Goal: Transaction & Acquisition: Book appointment/travel/reservation

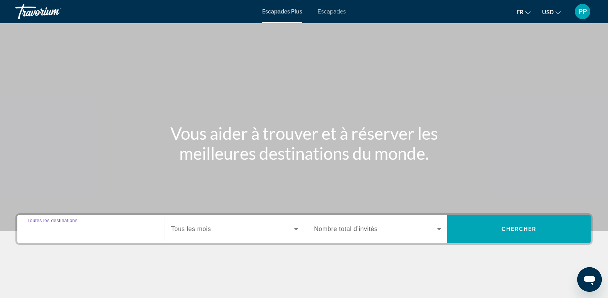
click at [100, 229] on input "Destination Toutes les destinations" at bounding box center [90, 229] width 127 height 9
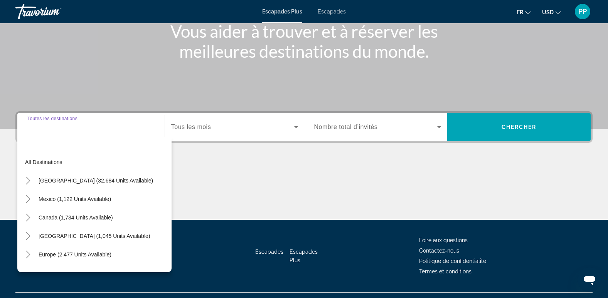
scroll to position [118, 0]
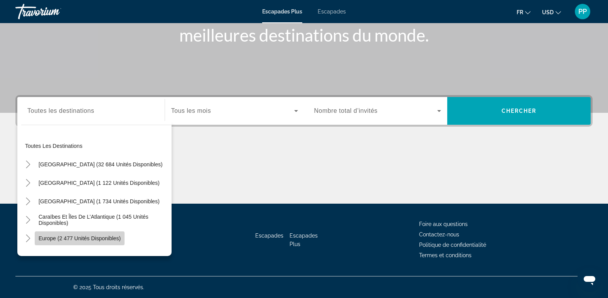
click at [95, 240] on span "Europe (2 477 unités disponibles)" at bounding box center [80, 239] width 82 height 6
type input "**********"
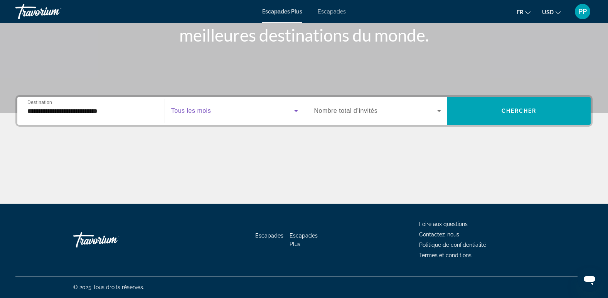
click at [297, 110] on icon "Widget de recherche" at bounding box center [296, 111] width 4 height 2
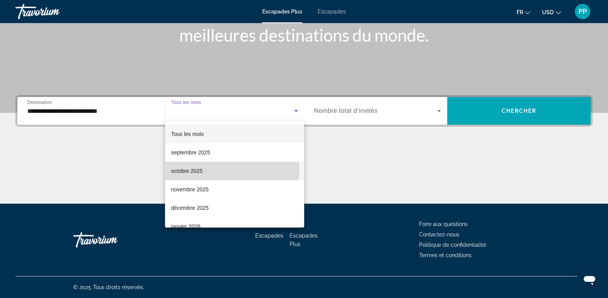
click at [206, 169] on mat-option "octobre 2025" at bounding box center [234, 171] width 139 height 19
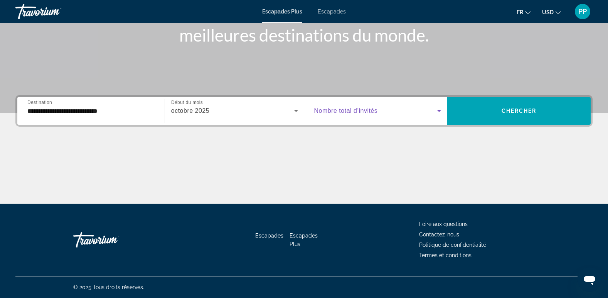
click at [438, 109] on icon "Widget de recherche" at bounding box center [439, 110] width 9 height 9
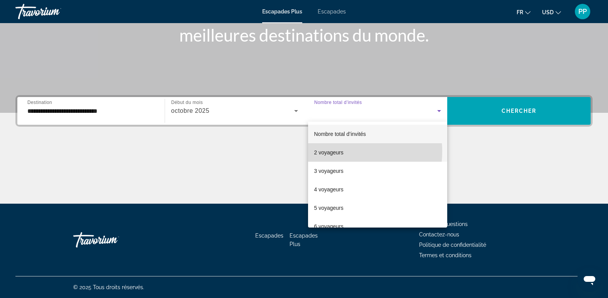
click at [340, 152] on font "2 voyageurs" at bounding box center [328, 153] width 29 height 6
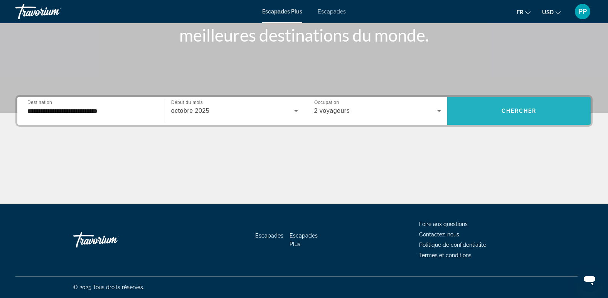
click at [529, 106] on span "Widget de recherche" at bounding box center [518, 111] width 143 height 19
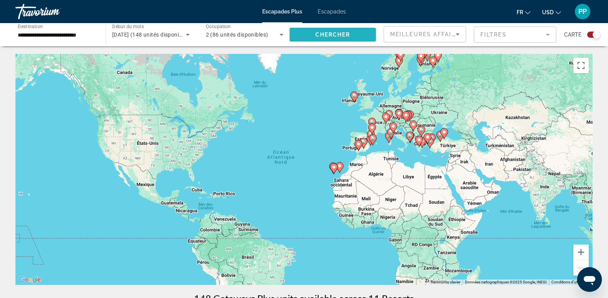
click at [348, 34] on span "Chercher" at bounding box center [332, 35] width 35 height 6
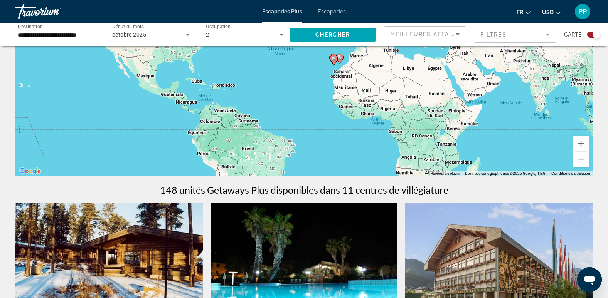
scroll to position [66, 0]
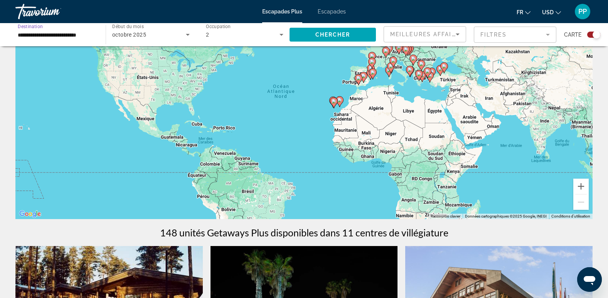
click at [43, 33] on input "**********" at bounding box center [57, 34] width 78 height 9
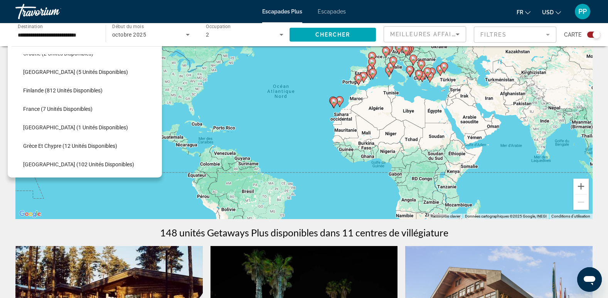
scroll to position [167, 0]
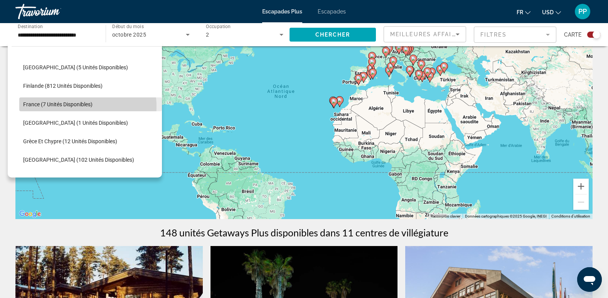
click at [82, 106] on span "France (7 unités disponibles)" at bounding box center [57, 104] width 69 height 6
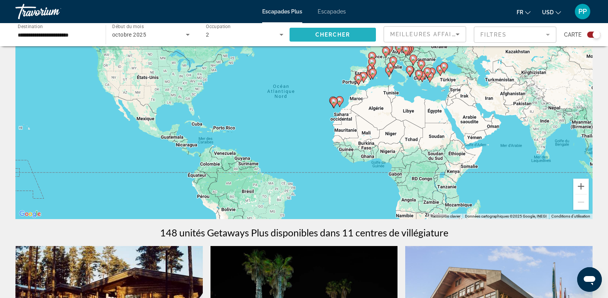
click at [338, 36] on span "Chercher" at bounding box center [332, 35] width 35 height 6
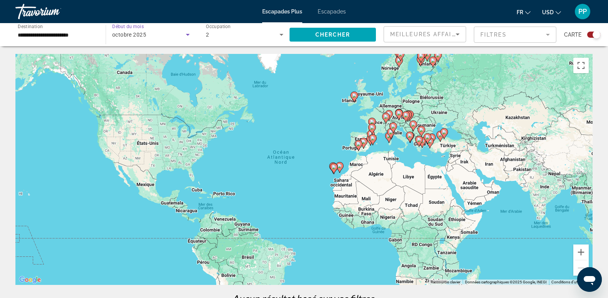
click at [187, 35] on icon "Widget de recherche" at bounding box center [188, 35] width 4 height 2
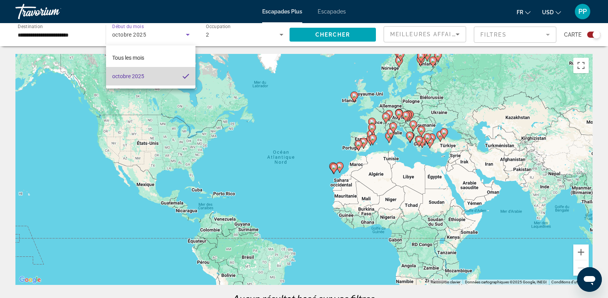
click at [143, 76] on font "octobre 2025" at bounding box center [128, 76] width 32 height 6
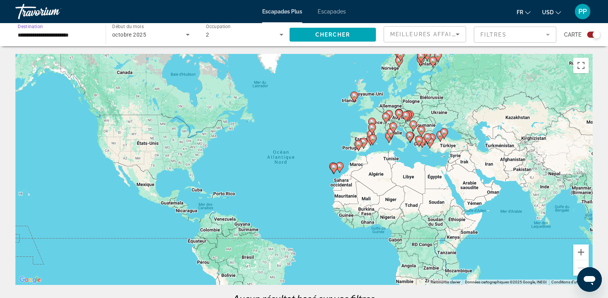
click at [42, 35] on input "**********" at bounding box center [57, 34] width 78 height 9
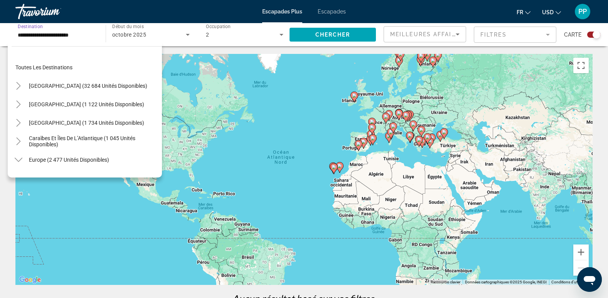
scroll to position [157, 0]
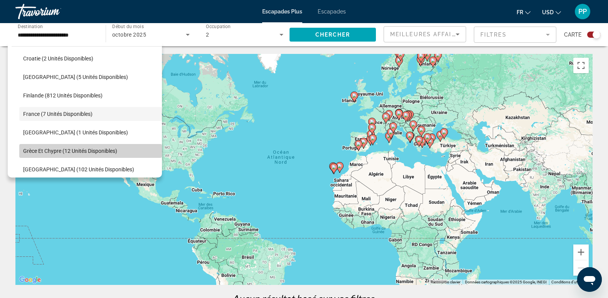
click at [96, 151] on span "Grèce et Chypre (12 unités disponibles)" at bounding box center [70, 151] width 94 height 6
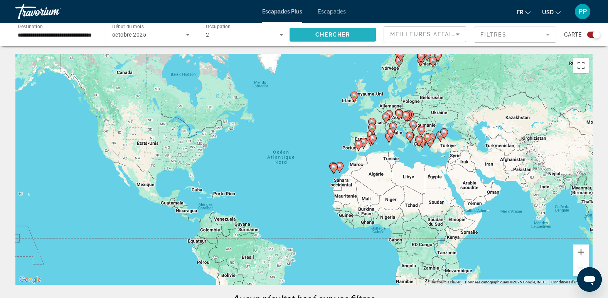
click at [328, 35] on span "Chercher" at bounding box center [332, 35] width 35 height 6
click at [590, 36] on div "Widget de recherche" at bounding box center [593, 35] width 13 height 6
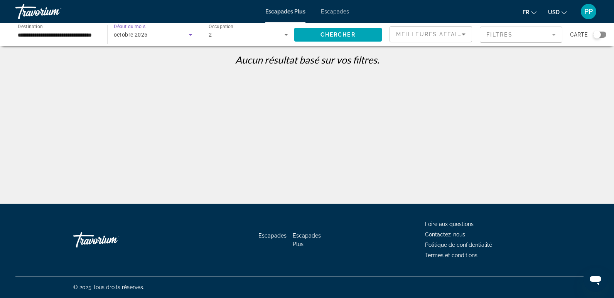
click at [190, 34] on icon "Widget de recherche" at bounding box center [191, 35] width 4 height 2
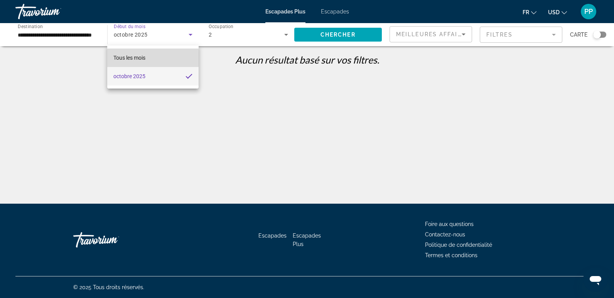
click at [164, 59] on mat-option "Tous les mois" at bounding box center [152, 58] width 91 height 19
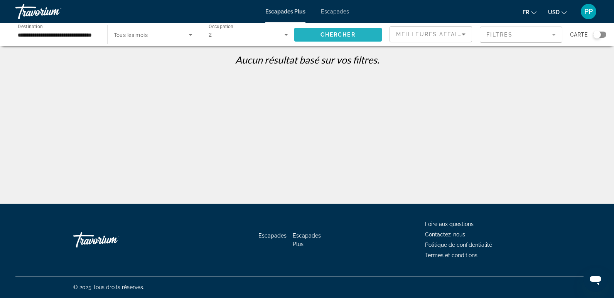
click at [339, 36] on span "Chercher" at bounding box center [337, 35] width 35 height 6
click at [598, 34] on div "Widget de recherche" at bounding box center [597, 35] width 8 height 8
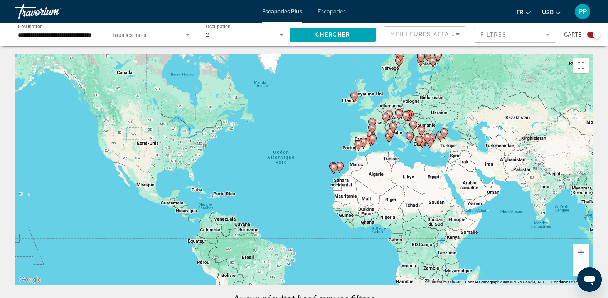
click at [558, 13] on icon "Changer de devise" at bounding box center [558, 12] width 5 height 5
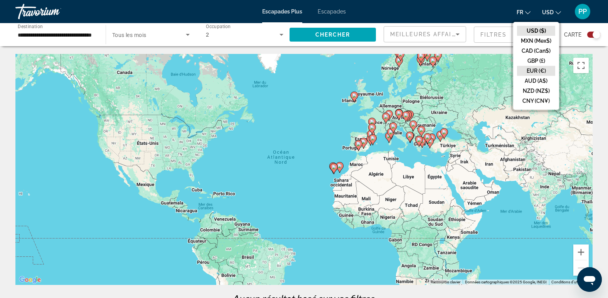
click at [536, 70] on button "EUR (€)" at bounding box center [536, 71] width 38 height 10
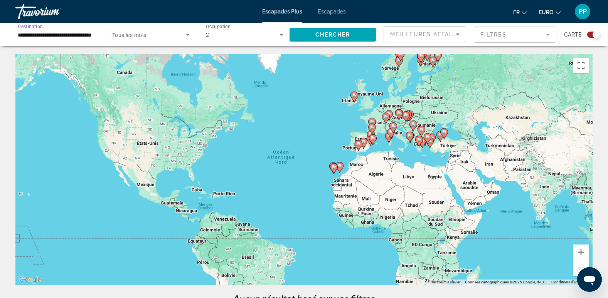
click at [66, 33] on input "**********" at bounding box center [57, 34] width 78 height 9
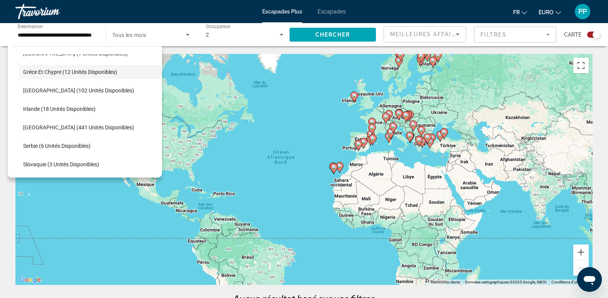
scroll to position [243, 0]
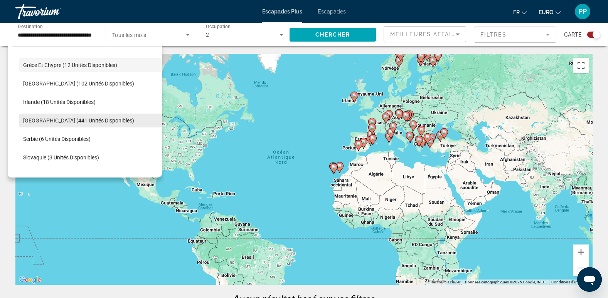
click at [79, 121] on span "[GEOGRAPHIC_DATA] (441 unités disponibles)" at bounding box center [78, 121] width 111 height 6
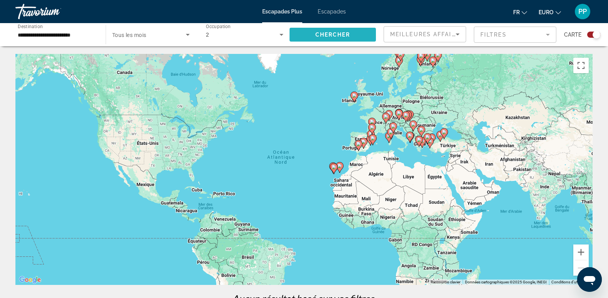
click at [334, 30] on span "Widget de recherche" at bounding box center [333, 34] width 86 height 19
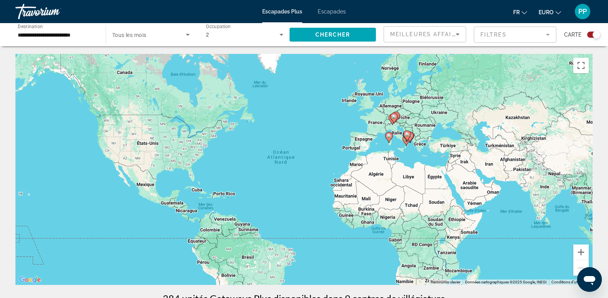
click at [391, 136] on icon "Contenu principal" at bounding box center [388, 138] width 7 height 10
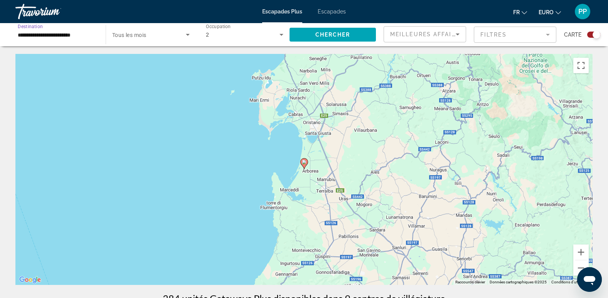
click at [70, 32] on input "**********" at bounding box center [57, 34] width 78 height 9
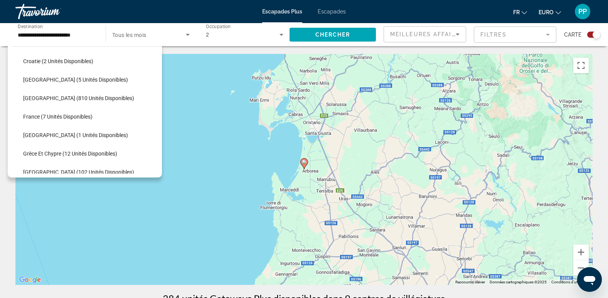
scroll to position [157, 0]
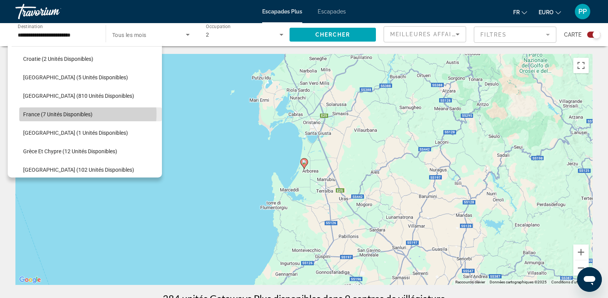
click at [79, 114] on span "France (7 unités disponibles)" at bounding box center [57, 114] width 69 height 6
type input "**********"
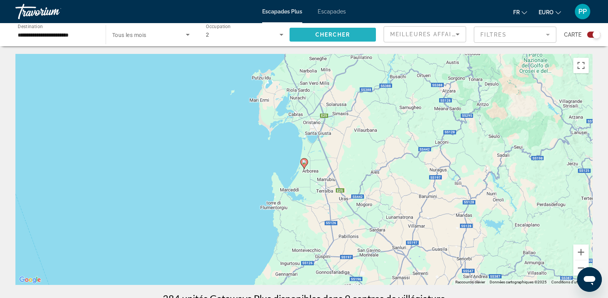
click at [342, 35] on span "Chercher" at bounding box center [332, 35] width 35 height 6
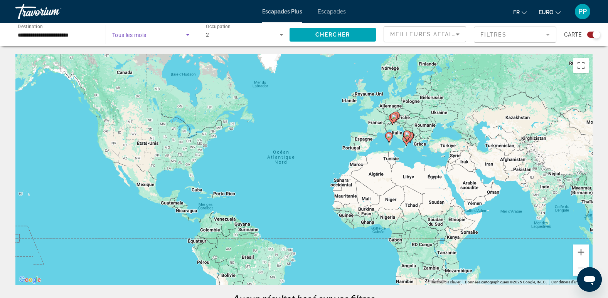
click at [187, 34] on icon "Widget de recherche" at bounding box center [188, 35] width 4 height 2
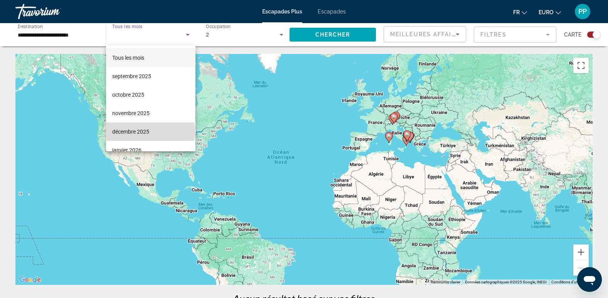
click at [150, 132] on mat-option "décembre 2025" at bounding box center [151, 132] width 90 height 19
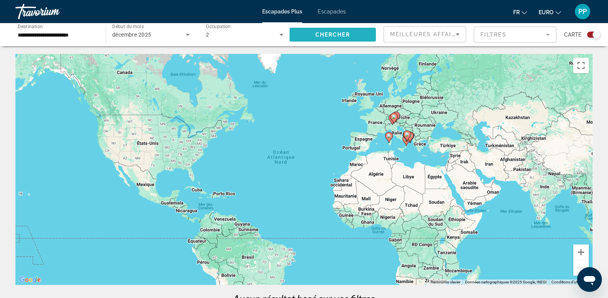
click at [335, 31] on span "Widget de recherche" at bounding box center [333, 34] width 86 height 19
click at [376, 129] on div "Pour activer le glissement avec le clavier, appuyez sur Alt+Entrée. Une fois ce…" at bounding box center [303, 169] width 577 height 231
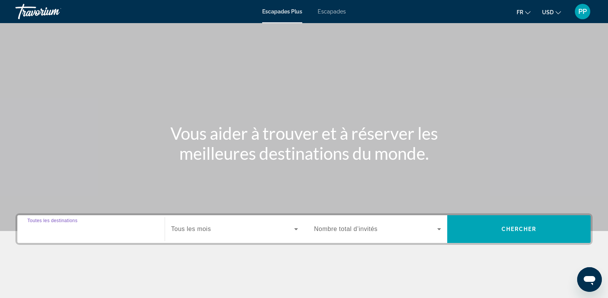
click at [111, 233] on input "Destination Toutes les destinations" at bounding box center [90, 229] width 127 height 9
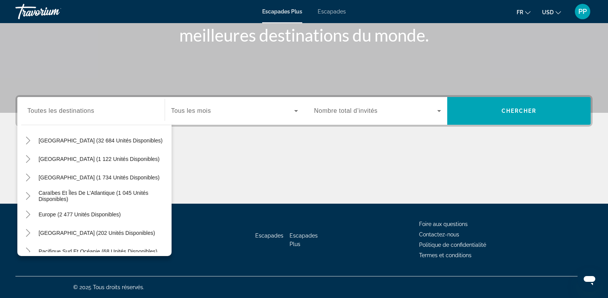
scroll to position [25, 0]
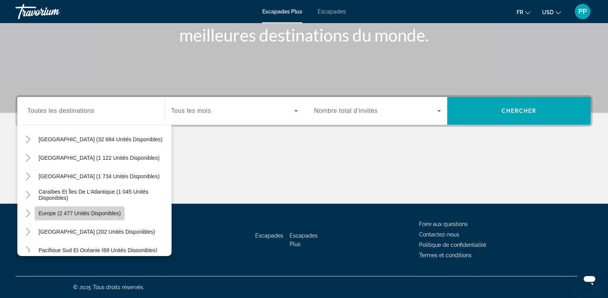
click at [94, 212] on span "Europe (2 477 unités disponibles)" at bounding box center [80, 214] width 82 height 6
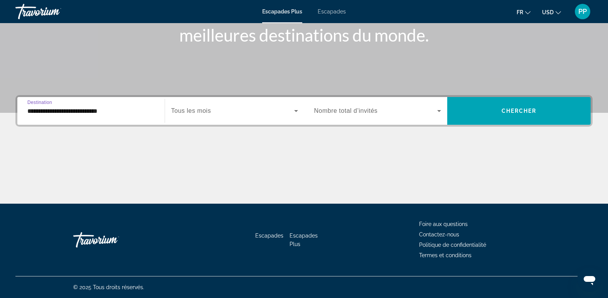
click at [74, 108] on input "**********" at bounding box center [90, 111] width 127 height 9
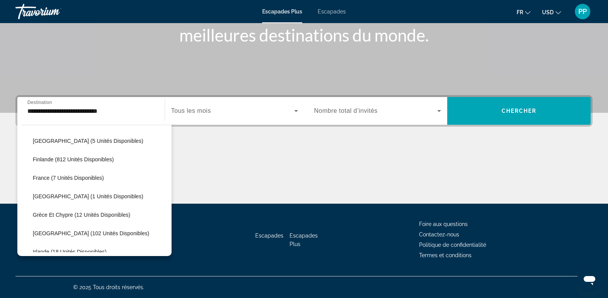
scroll to position [176, 0]
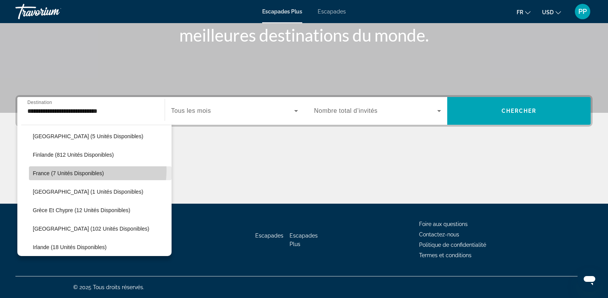
click at [75, 170] on span "France (7 unités disponibles)" at bounding box center [68, 173] width 71 height 6
type input "**********"
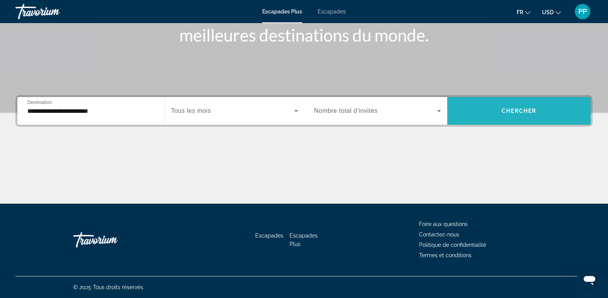
click at [494, 105] on span "Widget de recherche" at bounding box center [518, 111] width 143 height 19
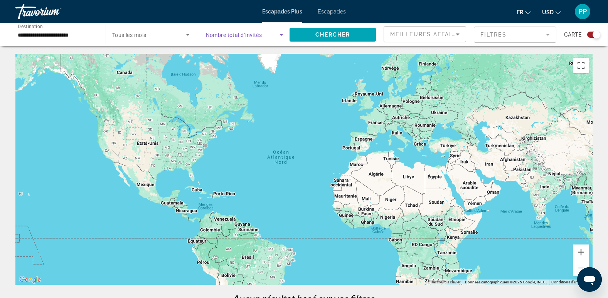
click at [281, 35] on icon "Widget de recherche" at bounding box center [281, 34] width 9 height 9
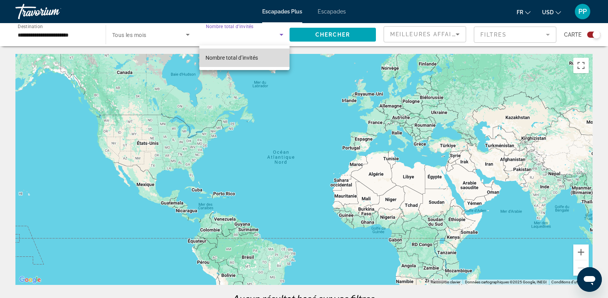
click at [259, 57] on mat-option "Nombre total d’invités" at bounding box center [244, 58] width 90 height 19
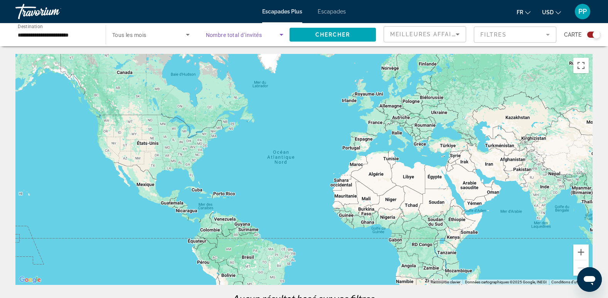
click at [279, 36] on icon "Widget de recherche" at bounding box center [281, 34] width 9 height 9
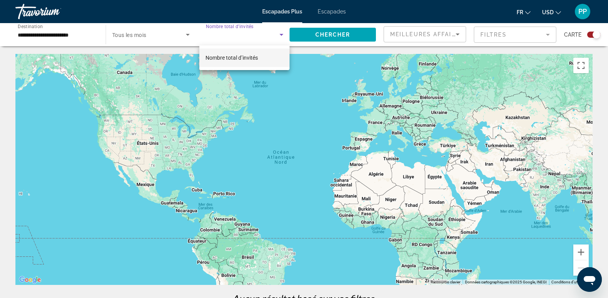
click at [591, 33] on div at bounding box center [304, 149] width 608 height 298
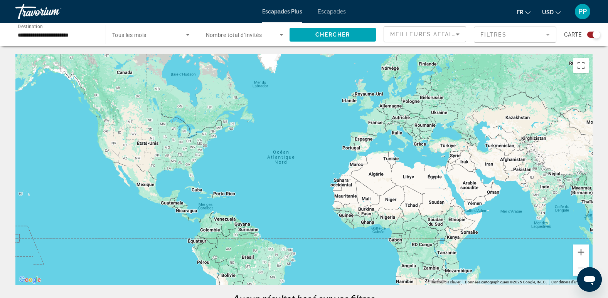
click at [593, 33] on div "Widget de recherche" at bounding box center [593, 35] width 13 height 6
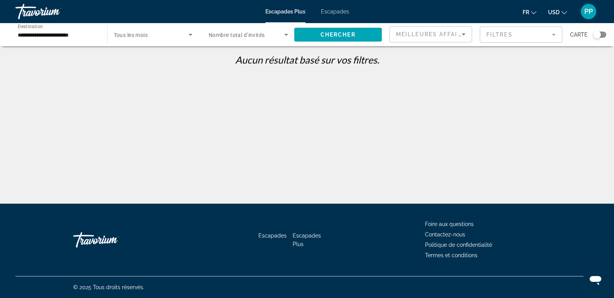
click at [593, 33] on div "Widget de recherche" at bounding box center [596, 35] width 19 height 6
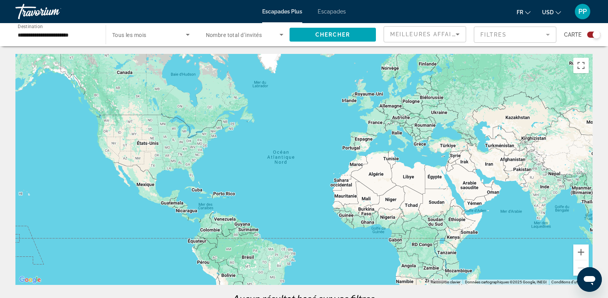
click at [593, 33] on div "Widget de recherche" at bounding box center [597, 35] width 8 height 8
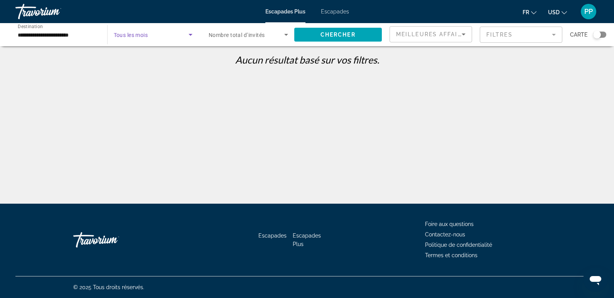
click at [189, 34] on icon "Widget de recherche" at bounding box center [191, 35] width 4 height 2
click at [173, 60] on mat-option "Tous les mois" at bounding box center [152, 58] width 91 height 19
click at [85, 35] on input "**********" at bounding box center [57, 34] width 79 height 9
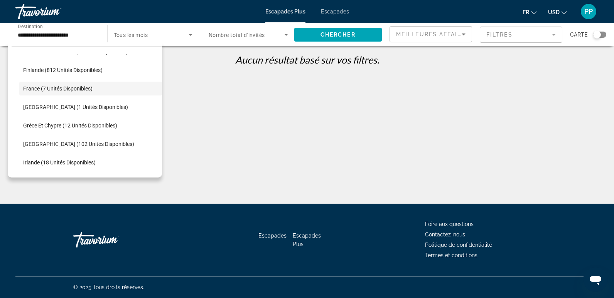
scroll to position [180, 0]
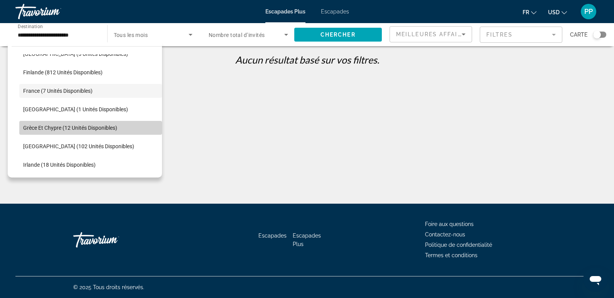
click at [113, 125] on span "Grèce et Chypre (12 unités disponibles)" at bounding box center [70, 128] width 94 height 6
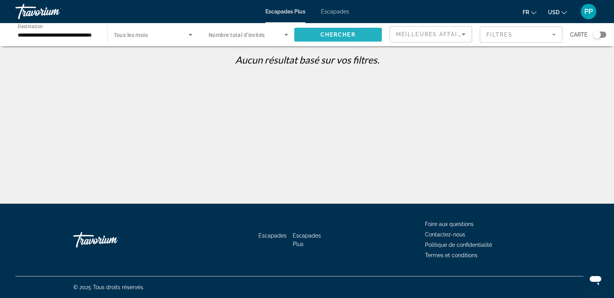
click at [325, 35] on span "Chercher" at bounding box center [337, 35] width 35 height 6
click at [70, 32] on input "**********" at bounding box center [57, 34] width 79 height 9
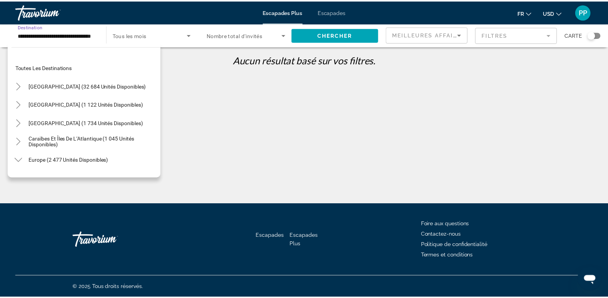
scroll to position [194, 0]
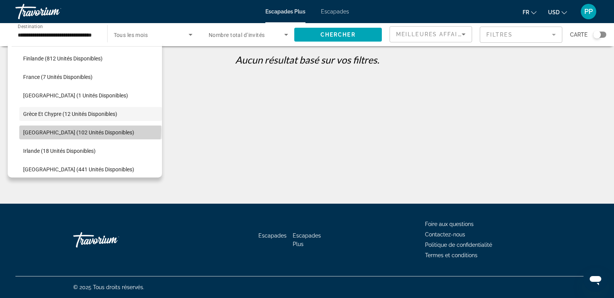
click at [90, 130] on span "[GEOGRAPHIC_DATA] (102 unités disponibles)" at bounding box center [78, 133] width 111 height 6
type input "**********"
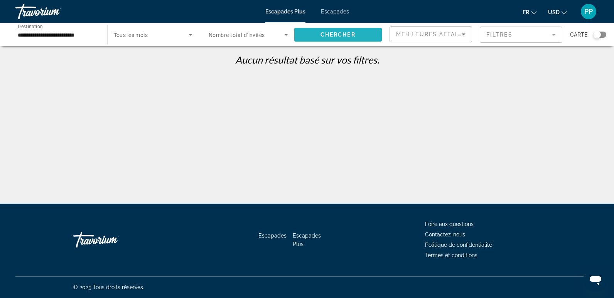
click at [352, 32] on span "Chercher" at bounding box center [337, 35] width 35 height 6
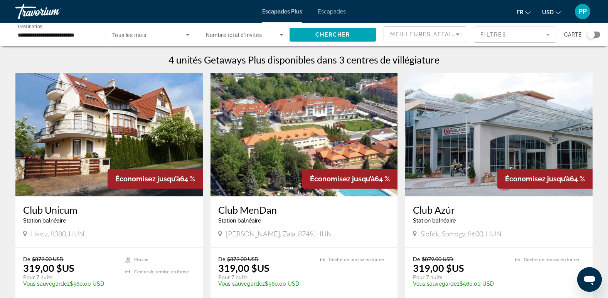
click at [329, 9] on span "Escapades" at bounding box center [332, 11] width 28 height 6
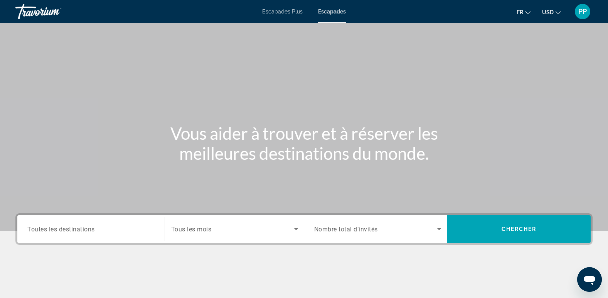
click at [90, 217] on div "Destination Toutes les destinations" at bounding box center [91, 230] width 140 height 28
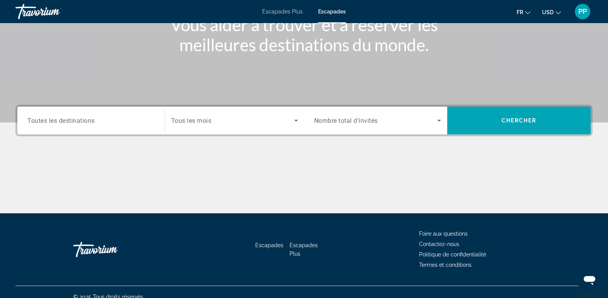
scroll to position [118, 0]
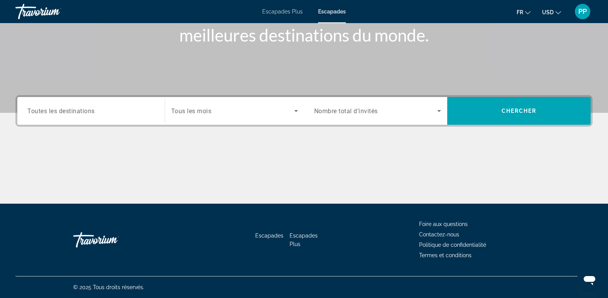
click at [90, 108] on span "Toutes les destinations" at bounding box center [60, 110] width 67 height 7
click at [90, 108] on input "Destination Toutes les destinations" at bounding box center [90, 111] width 127 height 9
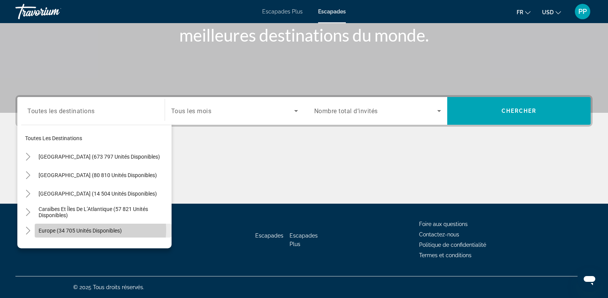
click at [93, 230] on span "Europe (34 705 unités disponibles)" at bounding box center [80, 231] width 83 height 6
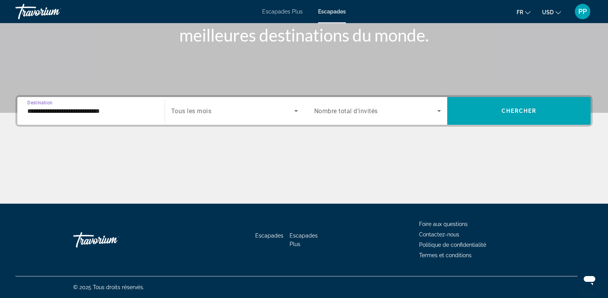
click at [101, 113] on input "**********" at bounding box center [90, 111] width 127 height 9
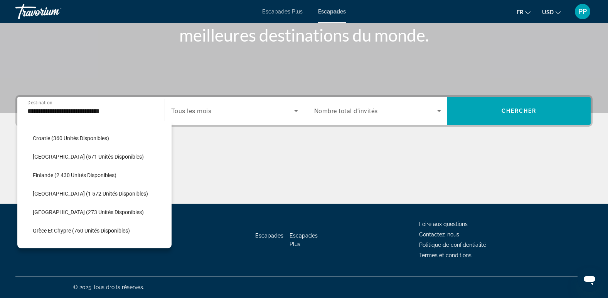
scroll to position [185, 0]
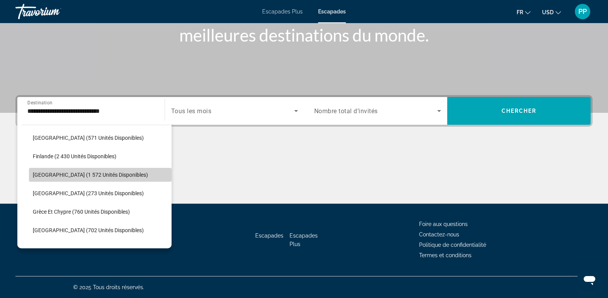
click at [103, 173] on span "France (1 572 unités disponibles)" at bounding box center [90, 175] width 115 height 6
type input "**********"
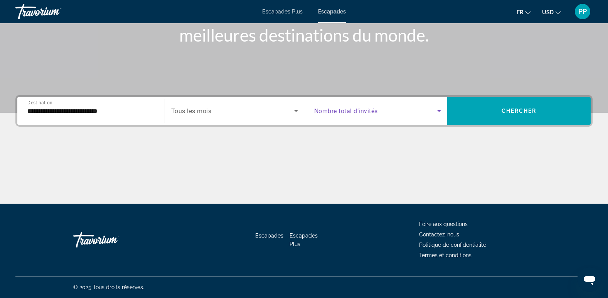
click at [442, 110] on icon "Widget de recherche" at bounding box center [439, 110] width 9 height 9
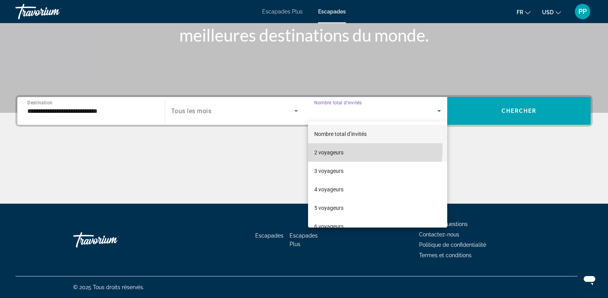
click at [367, 150] on mat-option "2 voyageurs" at bounding box center [378, 152] width 140 height 19
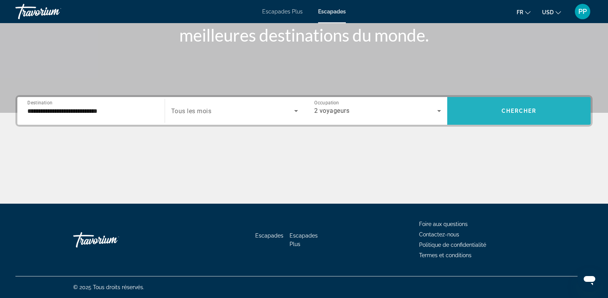
click at [534, 108] on span "Widget de recherche" at bounding box center [518, 111] width 143 height 19
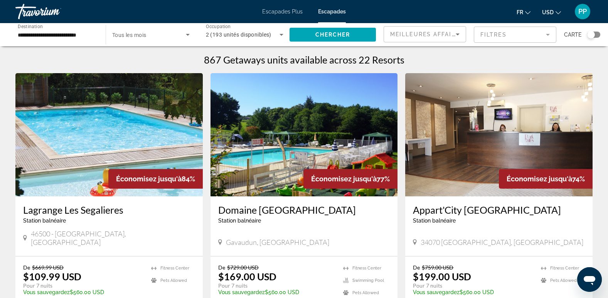
click at [558, 12] on icon "Changer de devise" at bounding box center [558, 12] width 5 height 5
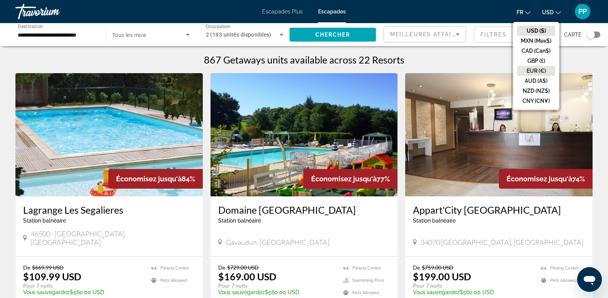
click at [543, 67] on button "EUR (€)" at bounding box center [536, 71] width 38 height 10
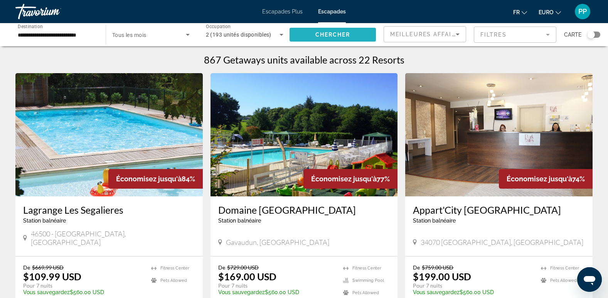
click at [354, 35] on span "Widget de recherche" at bounding box center [333, 34] width 86 height 19
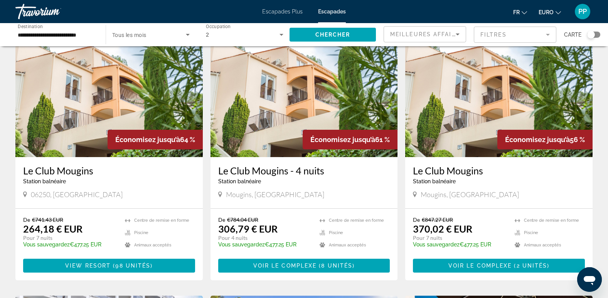
scroll to position [355, 0]
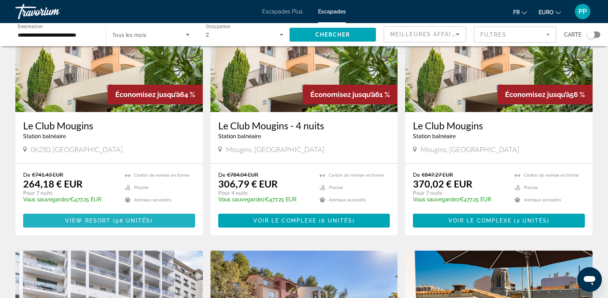
click at [103, 218] on span "View Resort" at bounding box center [87, 221] width 45 height 6
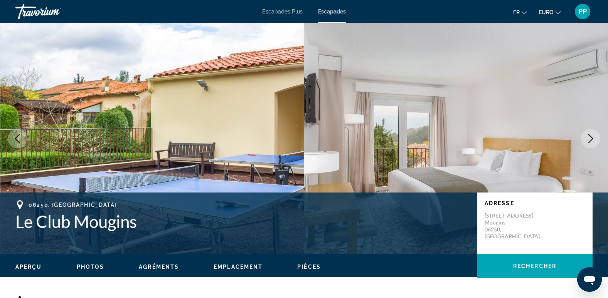
click at [591, 139] on icon "Image suivante" at bounding box center [590, 138] width 9 height 9
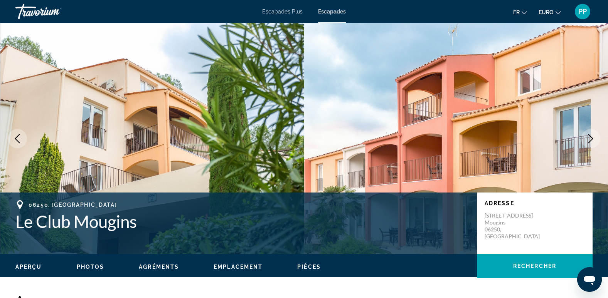
click at [591, 139] on icon "Image suivante" at bounding box center [590, 138] width 9 height 9
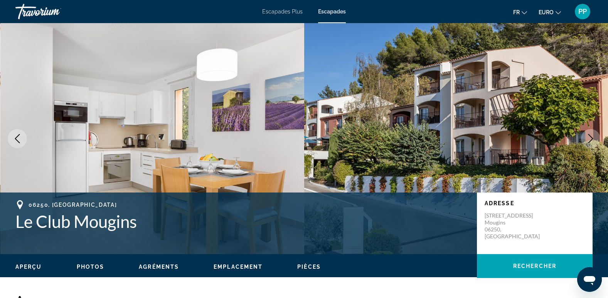
click at [591, 135] on icon "Image suivante" at bounding box center [590, 138] width 9 height 9
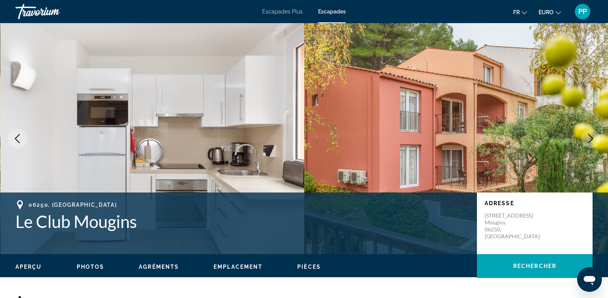
click at [591, 135] on icon "Image suivante" at bounding box center [590, 138] width 9 height 9
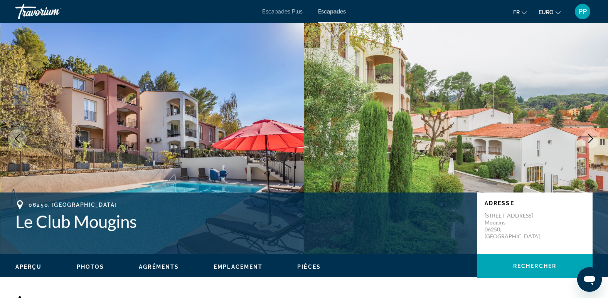
click at [590, 137] on icon "Image suivante" at bounding box center [590, 138] width 9 height 9
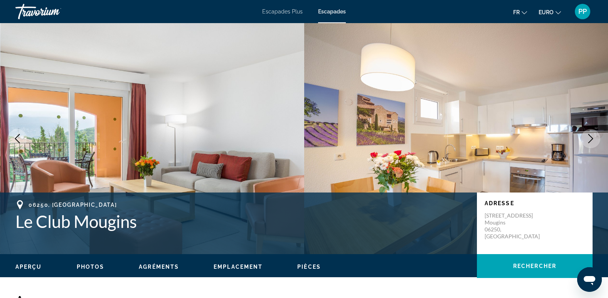
click at [590, 137] on icon "Image suivante" at bounding box center [590, 138] width 9 height 9
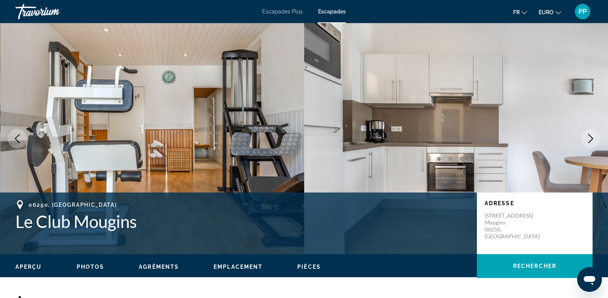
click at [590, 137] on icon "Image suivante" at bounding box center [590, 138] width 9 height 9
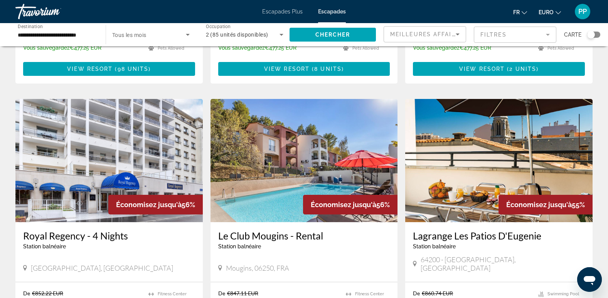
scroll to position [509, 0]
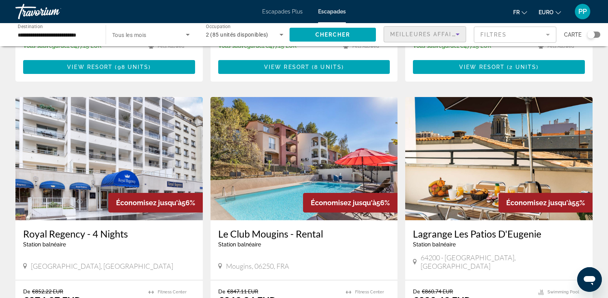
click at [458, 32] on icon "Trier par" at bounding box center [457, 34] width 9 height 9
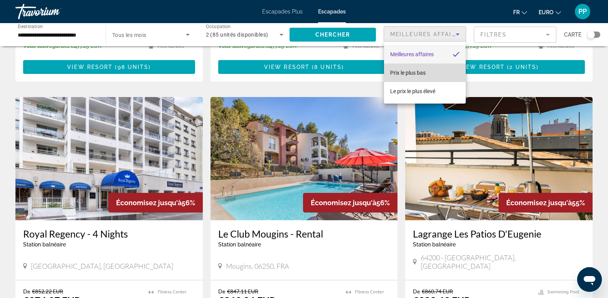
click at [425, 75] on span "Prix le plus bas" at bounding box center [407, 73] width 35 height 6
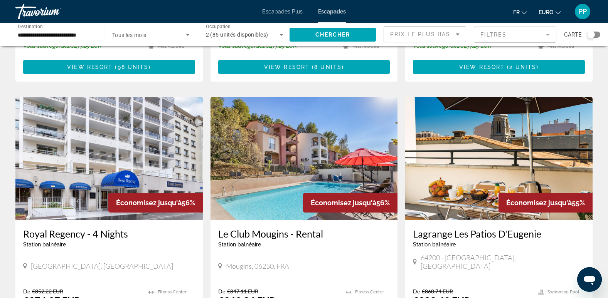
click at [549, 34] on mat-form-field "Filtres" at bounding box center [515, 35] width 83 height 16
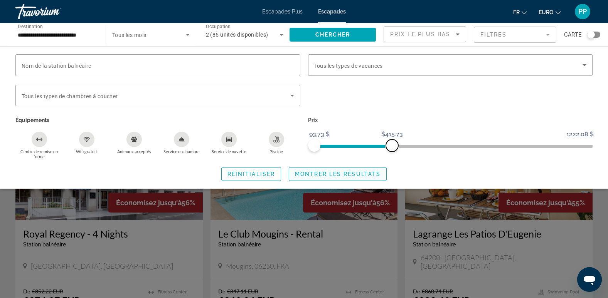
drag, startPoint x: 586, startPoint y: 146, endPoint x: 384, endPoint y: 175, distance: 204.2
click at [384, 175] on div "Nom de la station balnéaire Vacation Types Tous les types de vacances Bedroom T…" at bounding box center [304, 117] width 608 height 127
drag, startPoint x: 381, startPoint y: 144, endPoint x: 344, endPoint y: 145, distance: 37.4
click at [344, 145] on span "ngx-slider-max" at bounding box center [344, 146] width 12 height 12
drag, startPoint x: 317, startPoint y: 144, endPoint x: 307, endPoint y: 148, distance: 10.5
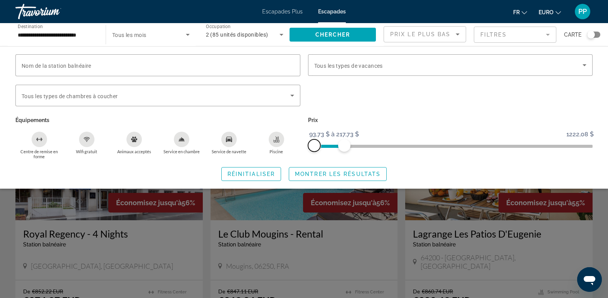
click at [307, 148] on div "Prix 93,73 $ 1222,08 $ 93,73 $ 217,73 $ 93,73 $ à 217,73 $" at bounding box center [450, 137] width 293 height 45
drag, startPoint x: 310, startPoint y: 147, endPoint x: 304, endPoint y: 148, distance: 6.6
click at [304, 148] on div "Prix 93,73 $ 1222,08 $ 93,73 $ 217,73 $ 93,73 $ à 217,73 $" at bounding box center [450, 137] width 293 height 45
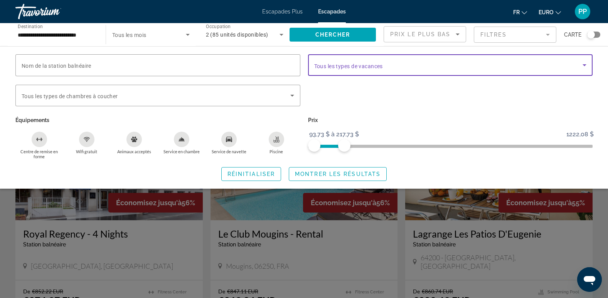
click at [585, 64] on icon "Widget de recherche" at bounding box center [585, 65] width 4 height 2
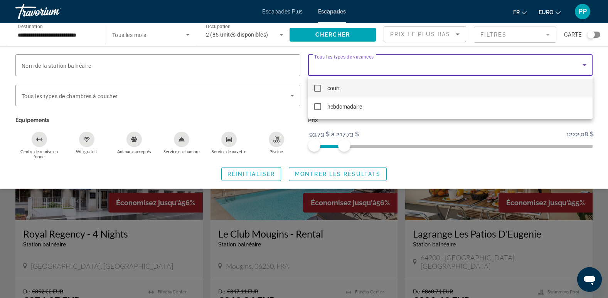
click at [603, 72] on div at bounding box center [304, 149] width 608 height 298
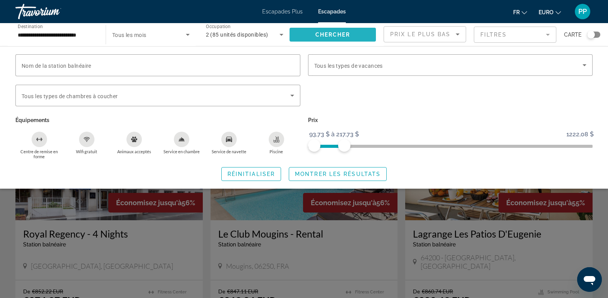
click at [339, 30] on span "Widget de recherche" at bounding box center [333, 34] width 86 height 19
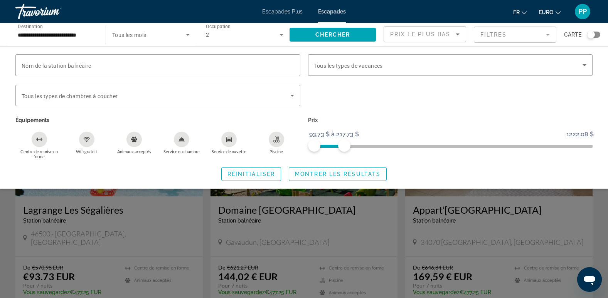
click at [588, 219] on div "Widget de recherche" at bounding box center [304, 207] width 608 height 183
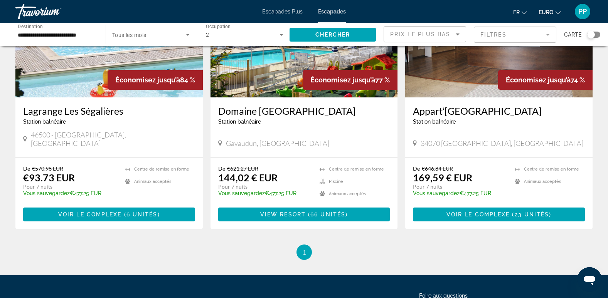
scroll to position [32, 0]
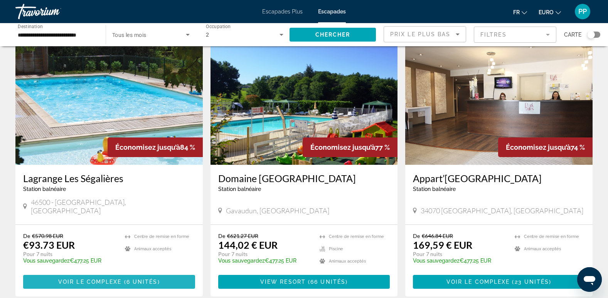
click at [114, 279] on span "Voir le complexe" at bounding box center [90, 282] width 64 height 6
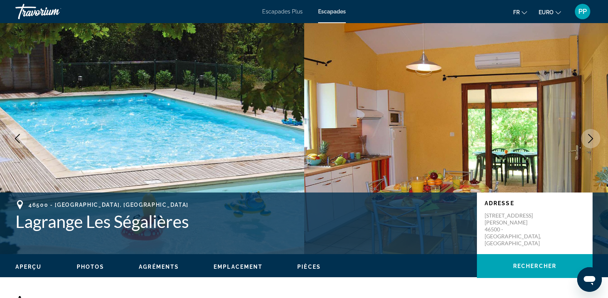
click at [590, 136] on icon "Image suivante" at bounding box center [590, 138] width 5 height 9
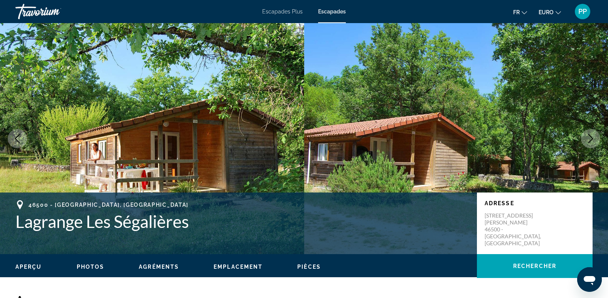
click at [591, 139] on icon "Image suivante" at bounding box center [590, 138] width 9 height 9
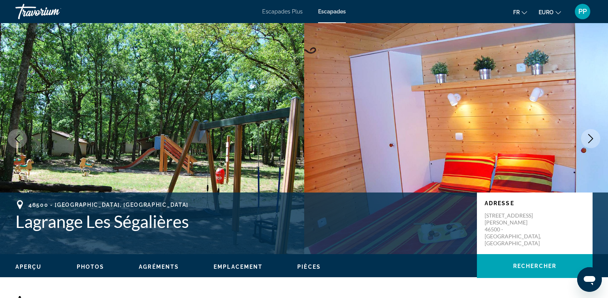
click at [591, 139] on icon "Image suivante" at bounding box center [590, 138] width 9 height 9
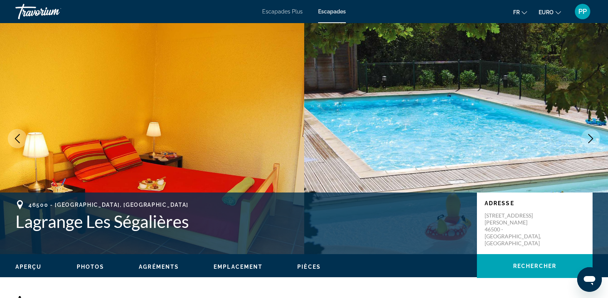
click at [591, 139] on icon "Image suivante" at bounding box center [590, 138] width 9 height 9
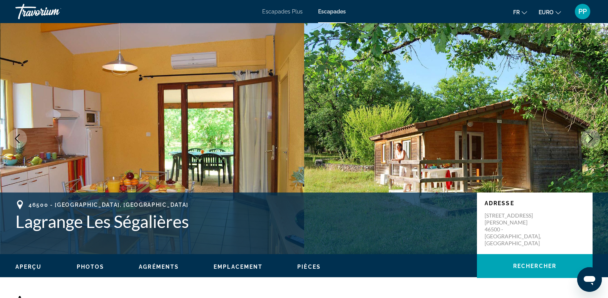
click at [591, 139] on icon "Image suivante" at bounding box center [590, 138] width 9 height 9
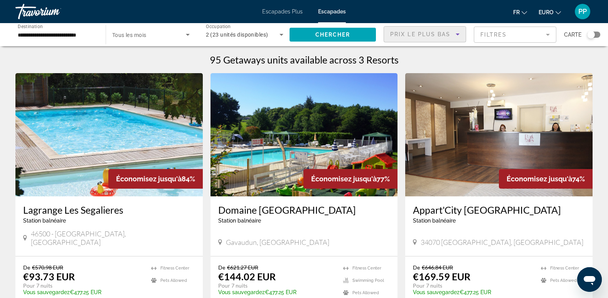
click at [457, 34] on icon "Trier par" at bounding box center [458, 35] width 4 height 2
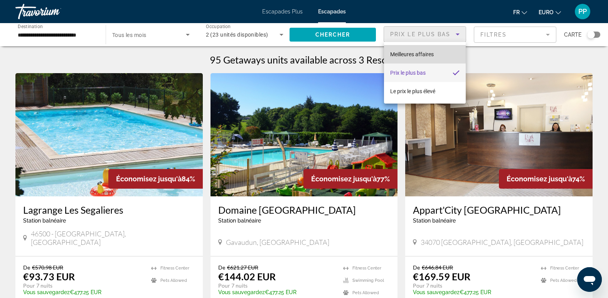
click at [424, 51] on span "Meilleures affaires" at bounding box center [412, 54] width 44 height 9
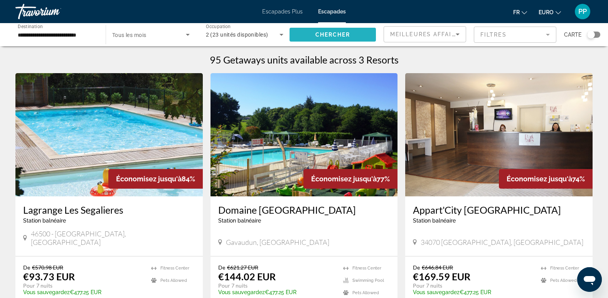
click at [353, 36] on span "Widget de recherche" at bounding box center [333, 34] width 86 height 19
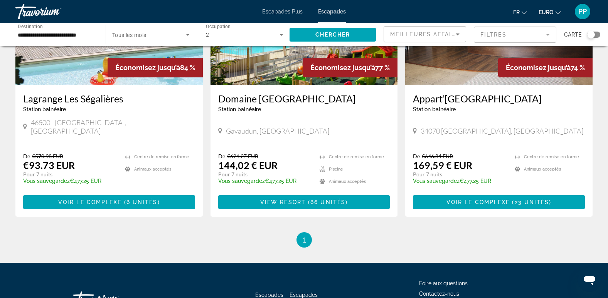
scroll to position [110, 0]
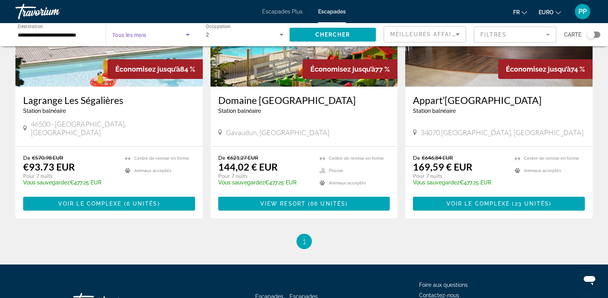
click at [187, 35] on icon "Widget de recherche" at bounding box center [188, 35] width 4 height 2
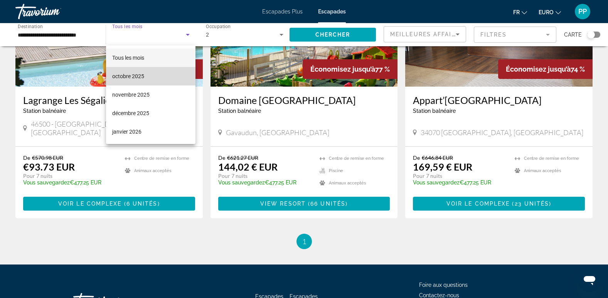
click at [160, 76] on mat-option "octobre 2025" at bounding box center [151, 76] width 90 height 19
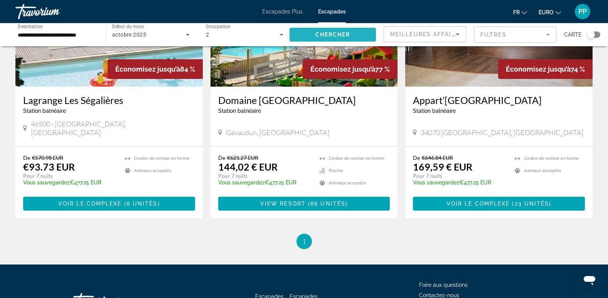
click at [328, 33] on span "Chercher" at bounding box center [332, 35] width 35 height 6
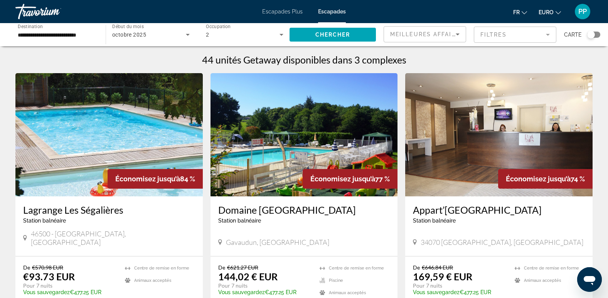
click at [549, 32] on mat-form-field "Filtres" at bounding box center [515, 35] width 83 height 16
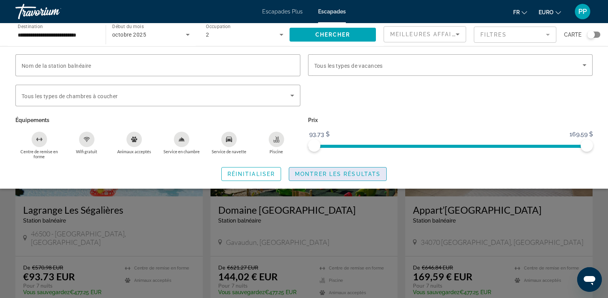
click at [306, 172] on span "Montrer les résultats" at bounding box center [338, 174] width 86 height 6
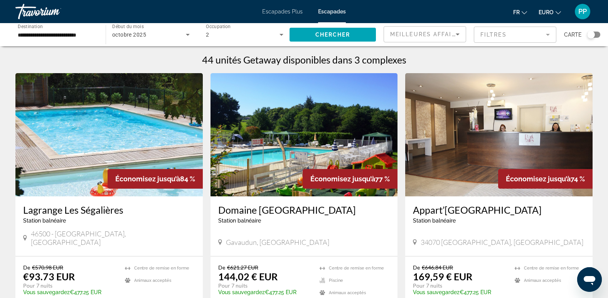
click at [549, 34] on mat-form-field "Filtres" at bounding box center [515, 35] width 83 height 16
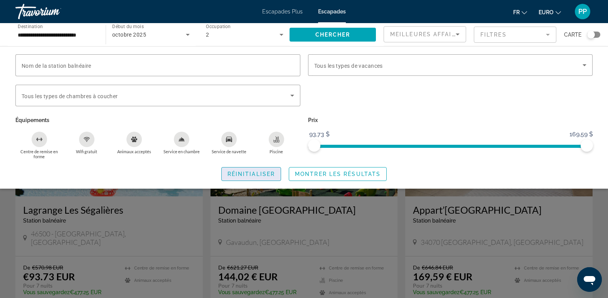
click at [262, 176] on span "Réinitialiser" at bounding box center [250, 174] width 47 height 6
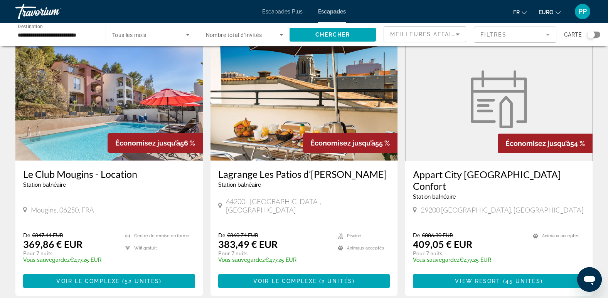
scroll to position [836, 0]
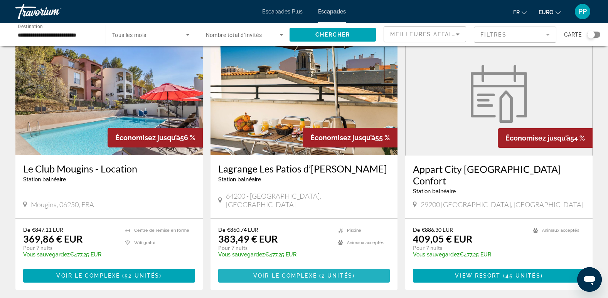
click at [330, 273] on span "2 unités" at bounding box center [337, 276] width 31 height 6
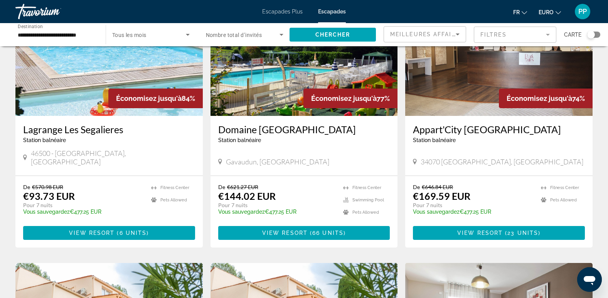
scroll to position [82, 0]
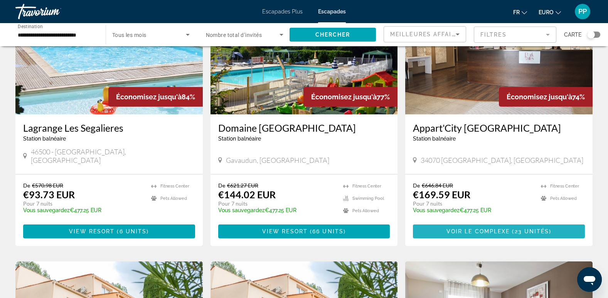
click at [488, 229] on span "Voir le complexe" at bounding box center [479, 232] width 64 height 6
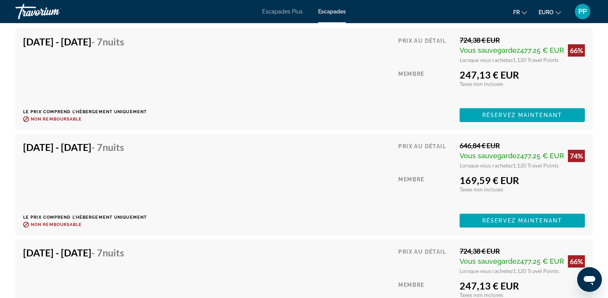
scroll to position [1521, 0]
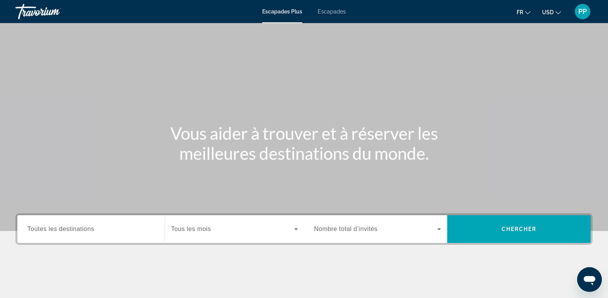
click at [332, 8] on span "Escapades" at bounding box center [332, 11] width 28 height 6
click at [285, 10] on span "Escapades Plus" at bounding box center [282, 11] width 40 height 6
click at [89, 226] on span "Toutes les destinations" at bounding box center [60, 229] width 67 height 7
click at [89, 226] on input "Destination Toutes les destinations" at bounding box center [90, 229] width 127 height 9
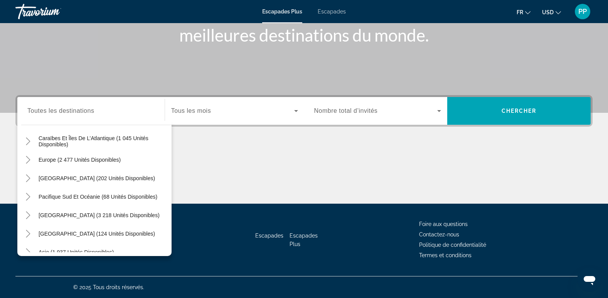
scroll to position [79, 0]
click at [84, 159] on span "Europe (2 477 unités disponibles)" at bounding box center [80, 159] width 82 height 6
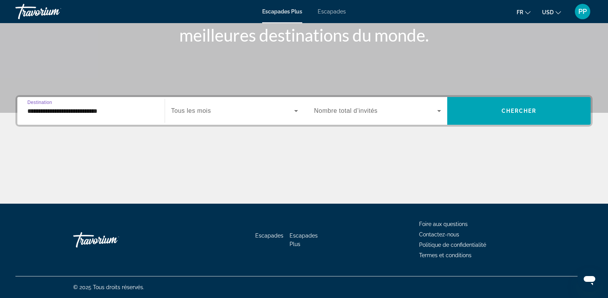
click at [99, 114] on input "**********" at bounding box center [90, 111] width 127 height 9
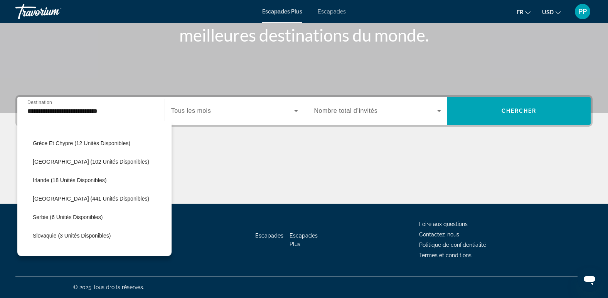
scroll to position [246, 0]
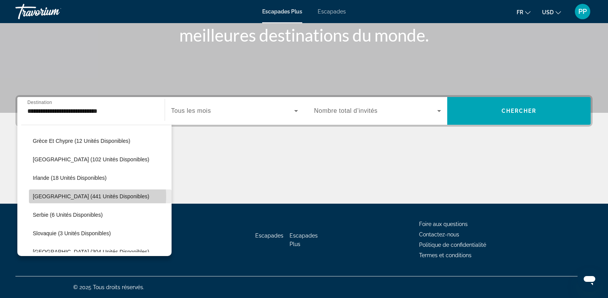
click at [87, 197] on span "[GEOGRAPHIC_DATA] (441 unités disponibles)" at bounding box center [91, 197] width 116 height 6
type input "**********"
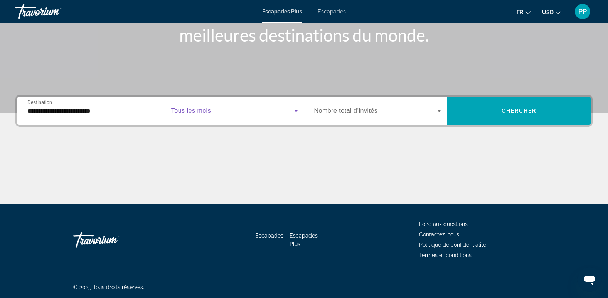
click at [296, 111] on icon "Widget de recherche" at bounding box center [296, 111] width 4 height 2
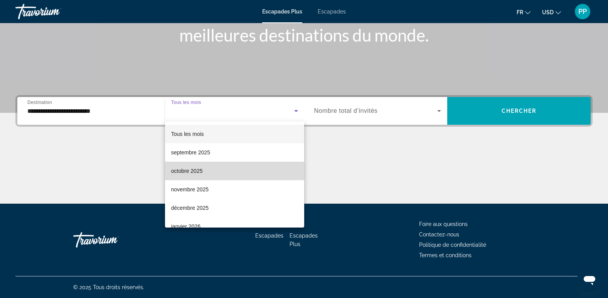
click at [236, 169] on mat-option "octobre 2025" at bounding box center [234, 171] width 139 height 19
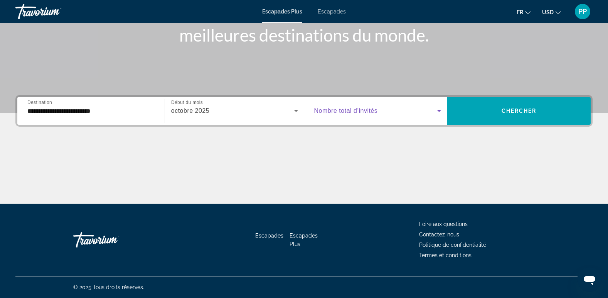
click at [436, 109] on icon "Widget de recherche" at bounding box center [439, 110] width 9 height 9
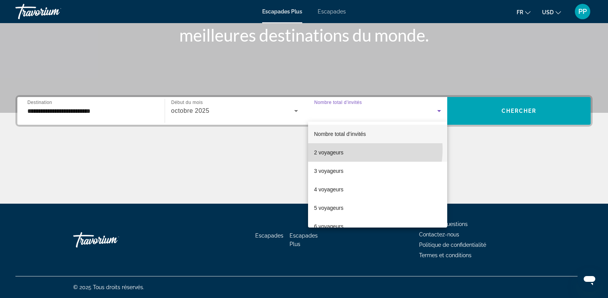
click at [356, 150] on mat-option "2 voyageurs" at bounding box center [378, 152] width 140 height 19
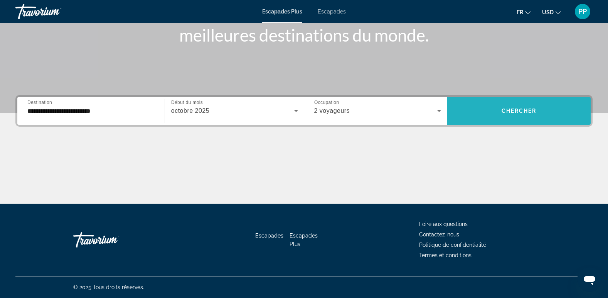
click at [514, 109] on span "Chercher" at bounding box center [519, 111] width 35 height 6
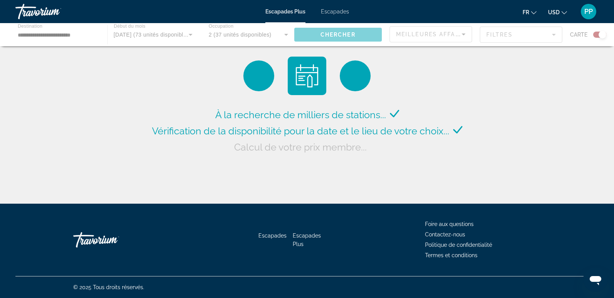
click at [563, 11] on icon "Changer de devise" at bounding box center [563, 12] width 5 height 5
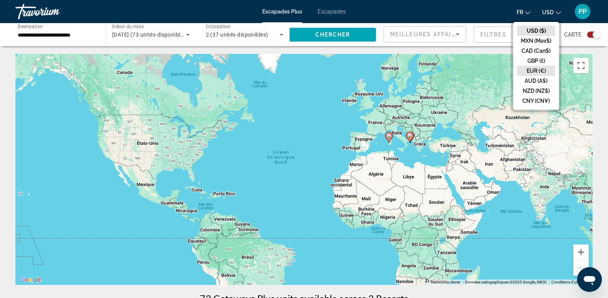
click at [544, 67] on button "EUR (€)" at bounding box center [536, 71] width 38 height 10
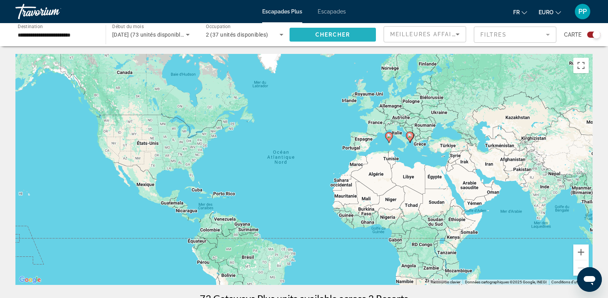
click at [330, 33] on span "Chercher" at bounding box center [332, 35] width 35 height 6
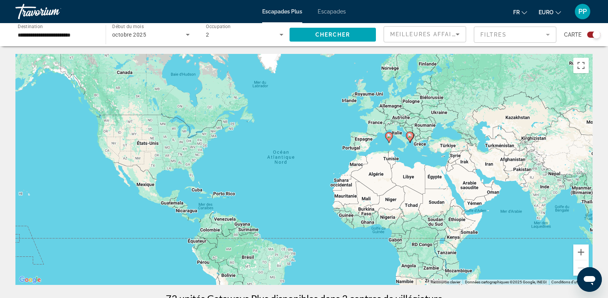
drag, startPoint x: 608, startPoint y: 72, endPoint x: 611, endPoint y: 68, distance: 5.2
click at [608, 68] on html "**********" at bounding box center [304, 149] width 608 height 298
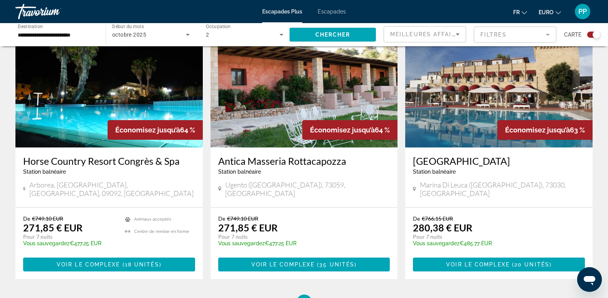
scroll to position [286, 0]
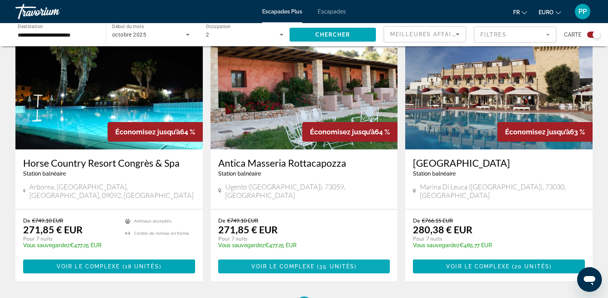
click at [322, 264] on span "35 unités" at bounding box center [336, 267] width 35 height 6
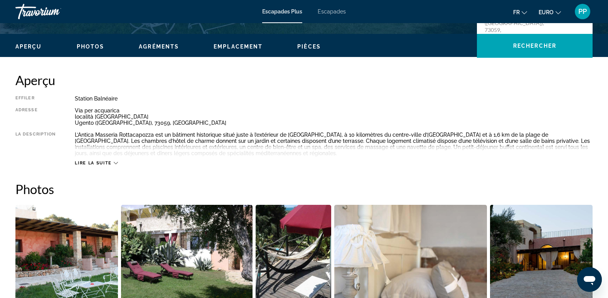
scroll to position [116, 0]
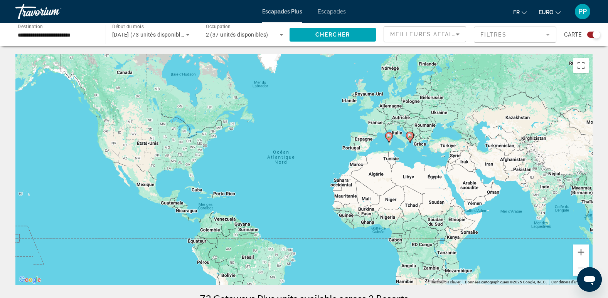
click at [389, 139] on icon "Contenu principal" at bounding box center [388, 138] width 7 height 10
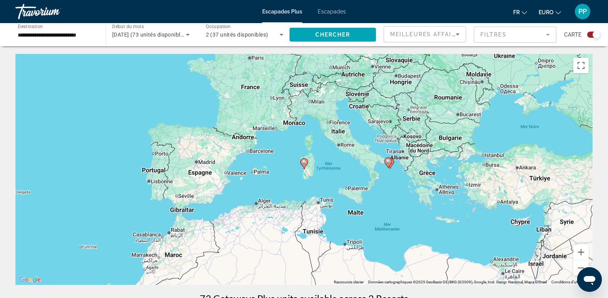
click at [390, 157] on gmp-advanced-marker "Contenu principal" at bounding box center [388, 163] width 8 height 12
type input "**********"
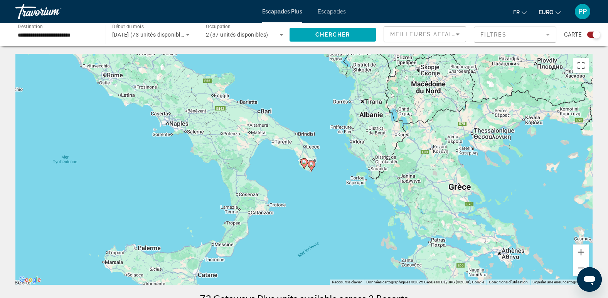
click at [311, 166] on image "Contenu principal" at bounding box center [311, 164] width 5 height 5
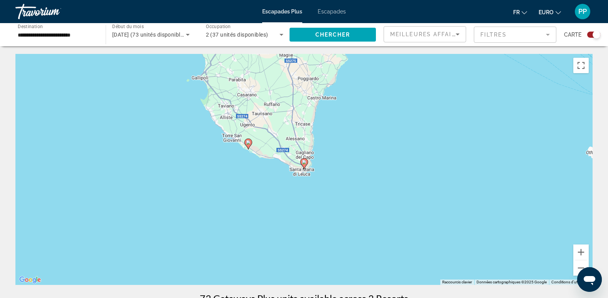
click at [307, 164] on icon "Contenu principal" at bounding box center [304, 163] width 8 height 11
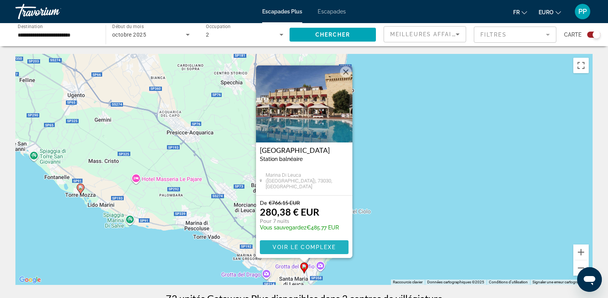
click at [307, 247] on span "Voir le complexe" at bounding box center [304, 247] width 64 height 6
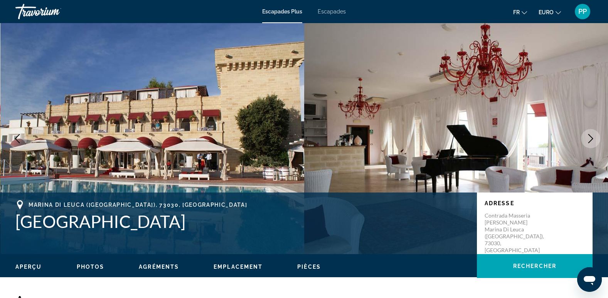
click at [332, 9] on span "Escapades" at bounding box center [332, 11] width 28 height 6
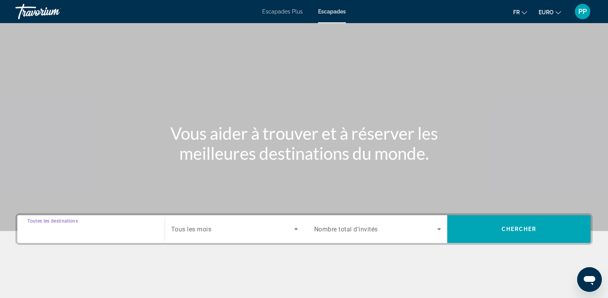
click at [70, 225] on input "Destination Toutes les destinations" at bounding box center [90, 229] width 127 height 9
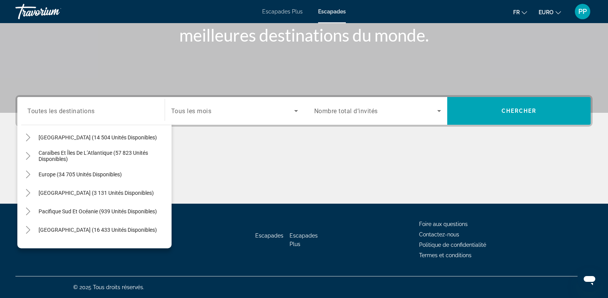
scroll to position [55, 0]
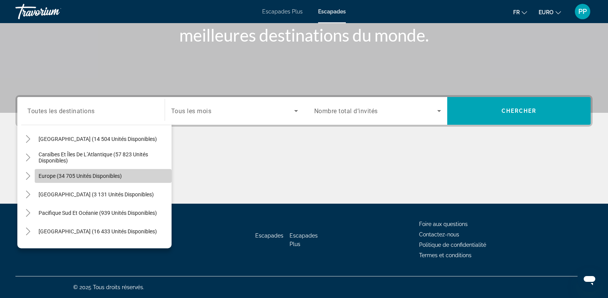
click at [104, 175] on span "Europe (34 705 unités disponibles)" at bounding box center [80, 176] width 83 height 6
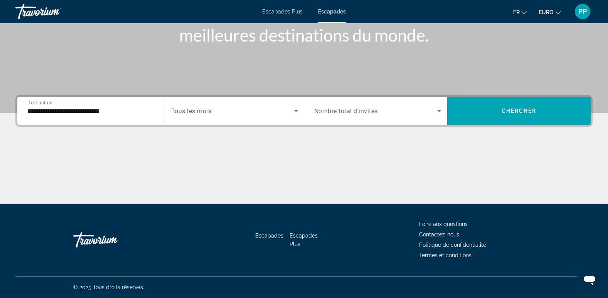
click at [103, 112] on input "**********" at bounding box center [90, 111] width 127 height 9
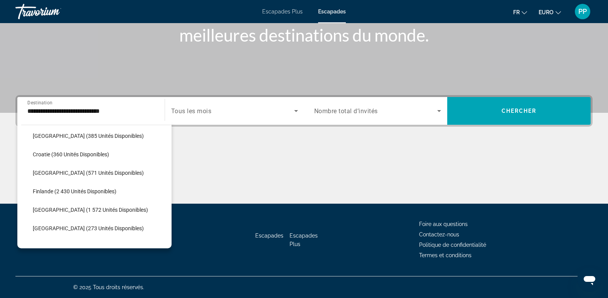
scroll to position [158, 0]
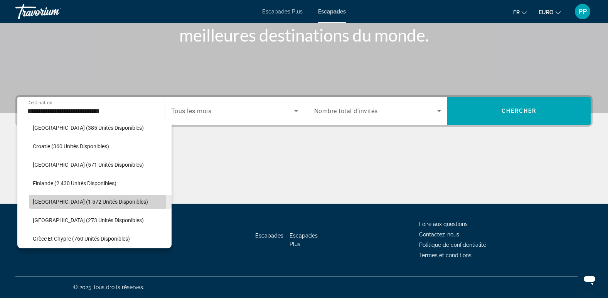
click at [97, 202] on span "France (1 572 unités disponibles)" at bounding box center [90, 202] width 115 height 6
type input "**********"
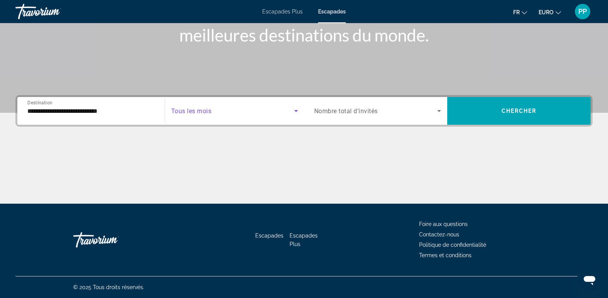
click at [295, 111] on icon "Widget de recherche" at bounding box center [296, 111] width 4 height 2
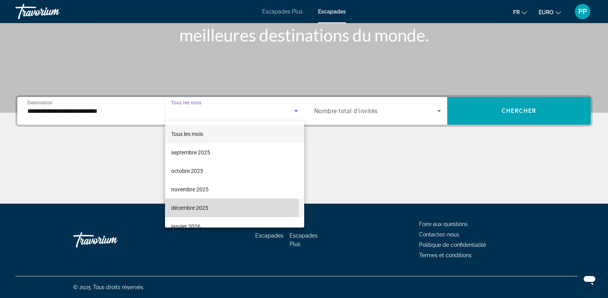
click at [204, 209] on font "décembre 2025" at bounding box center [189, 208] width 37 height 6
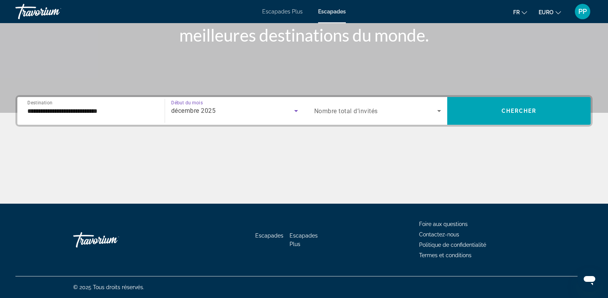
click at [438, 111] on icon "Widget de recherche" at bounding box center [439, 110] width 9 height 9
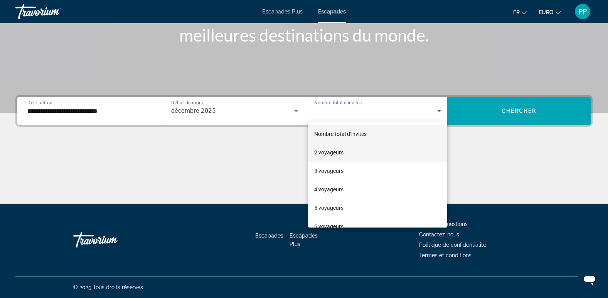
click at [345, 151] on mat-option "2 voyageurs" at bounding box center [378, 152] width 140 height 19
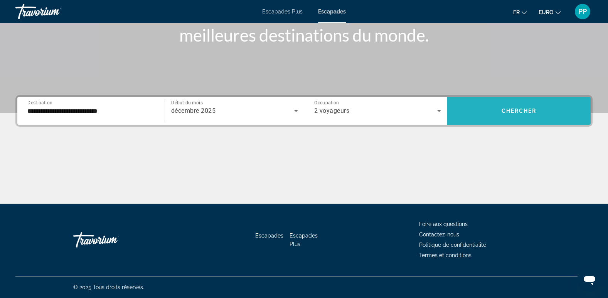
click at [545, 105] on span "Widget de recherche" at bounding box center [518, 111] width 143 height 19
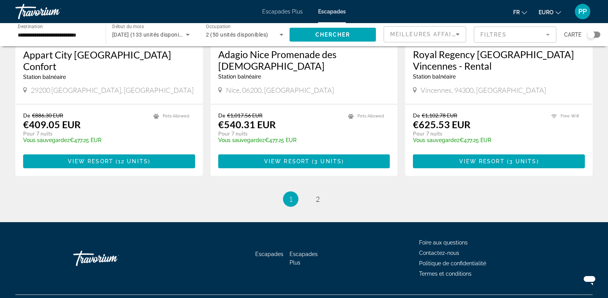
scroll to position [949, 0]
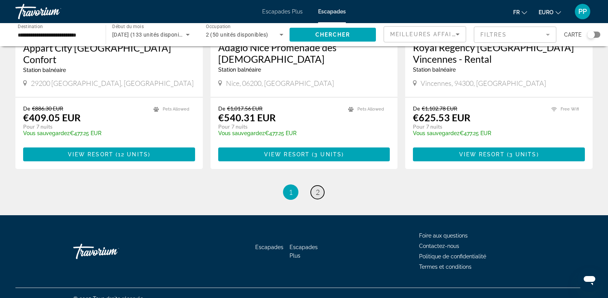
click at [316, 188] on span "2" at bounding box center [318, 192] width 4 height 8
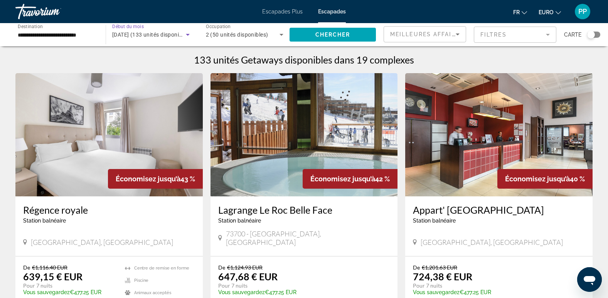
click at [188, 33] on icon "Widget de recherche" at bounding box center [187, 34] width 9 height 9
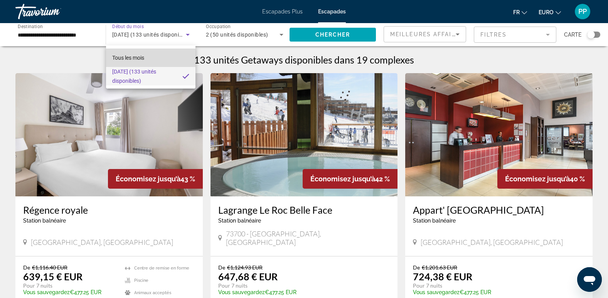
click at [147, 57] on mat-option "Tous les mois" at bounding box center [151, 58] width 90 height 19
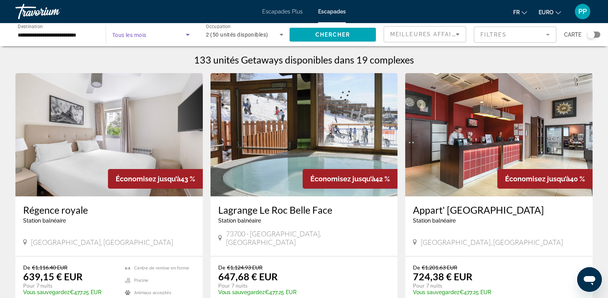
click at [185, 34] on icon "Widget de recherche" at bounding box center [187, 34] width 9 height 9
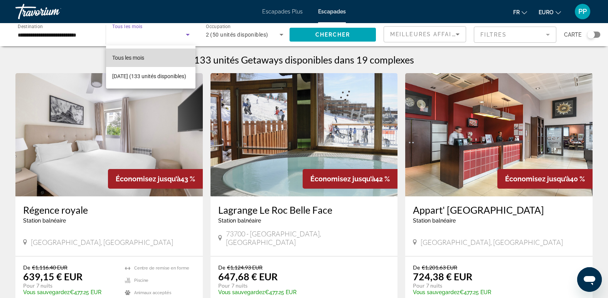
click at [136, 58] on span "Tous les mois" at bounding box center [128, 58] width 32 height 6
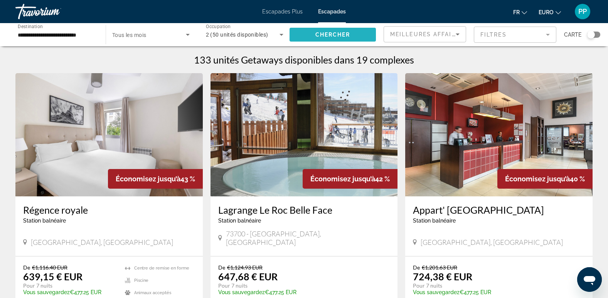
click at [356, 32] on span "Widget de recherche" at bounding box center [333, 34] width 86 height 19
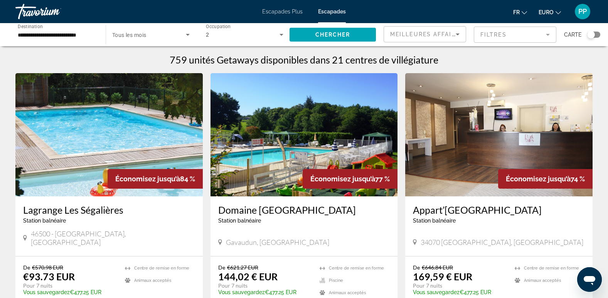
click at [98, 211] on h3 "Lagrange Les Ségalières" at bounding box center [109, 210] width 172 height 12
